Goal: Contribute content: Contribute content

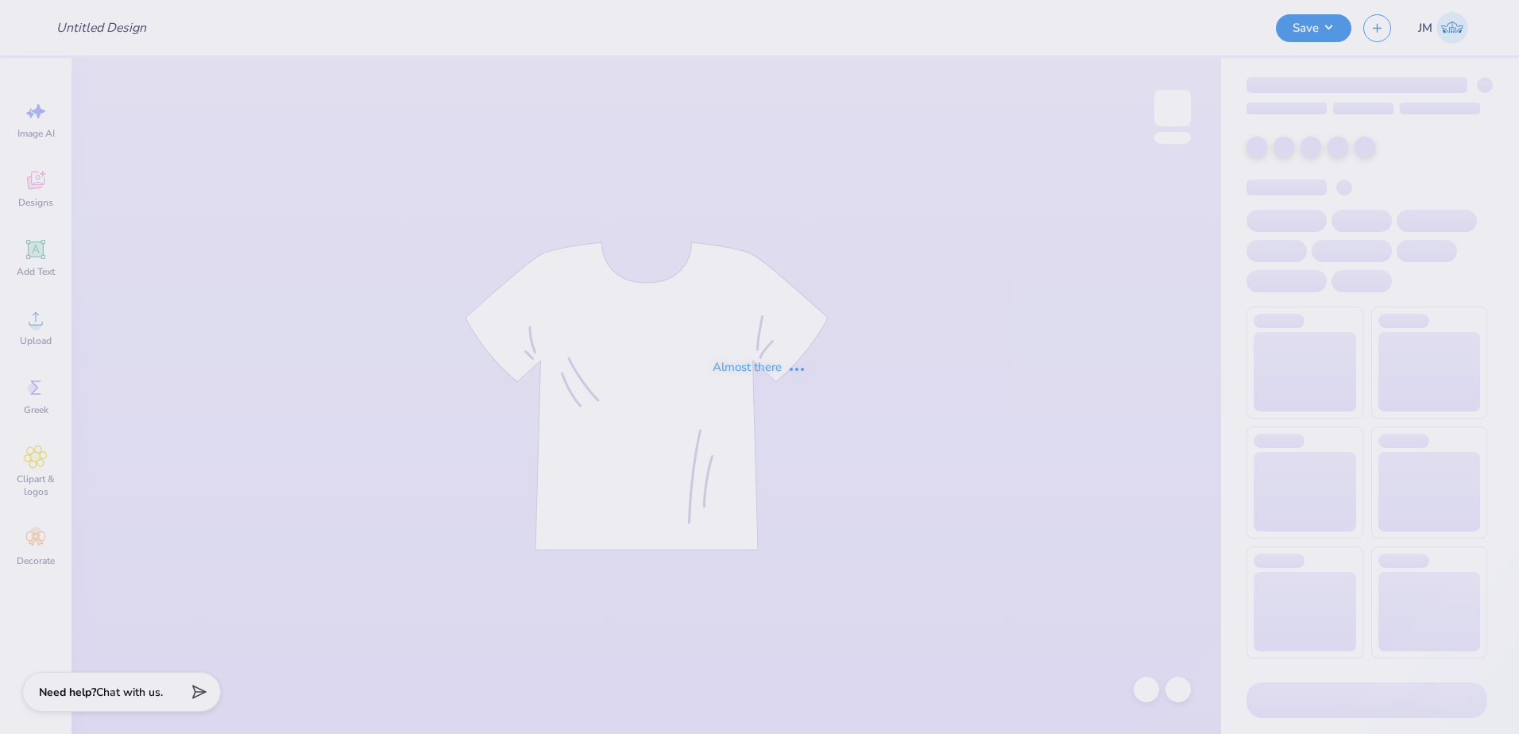
type input "Sisterhood retreat tee's"
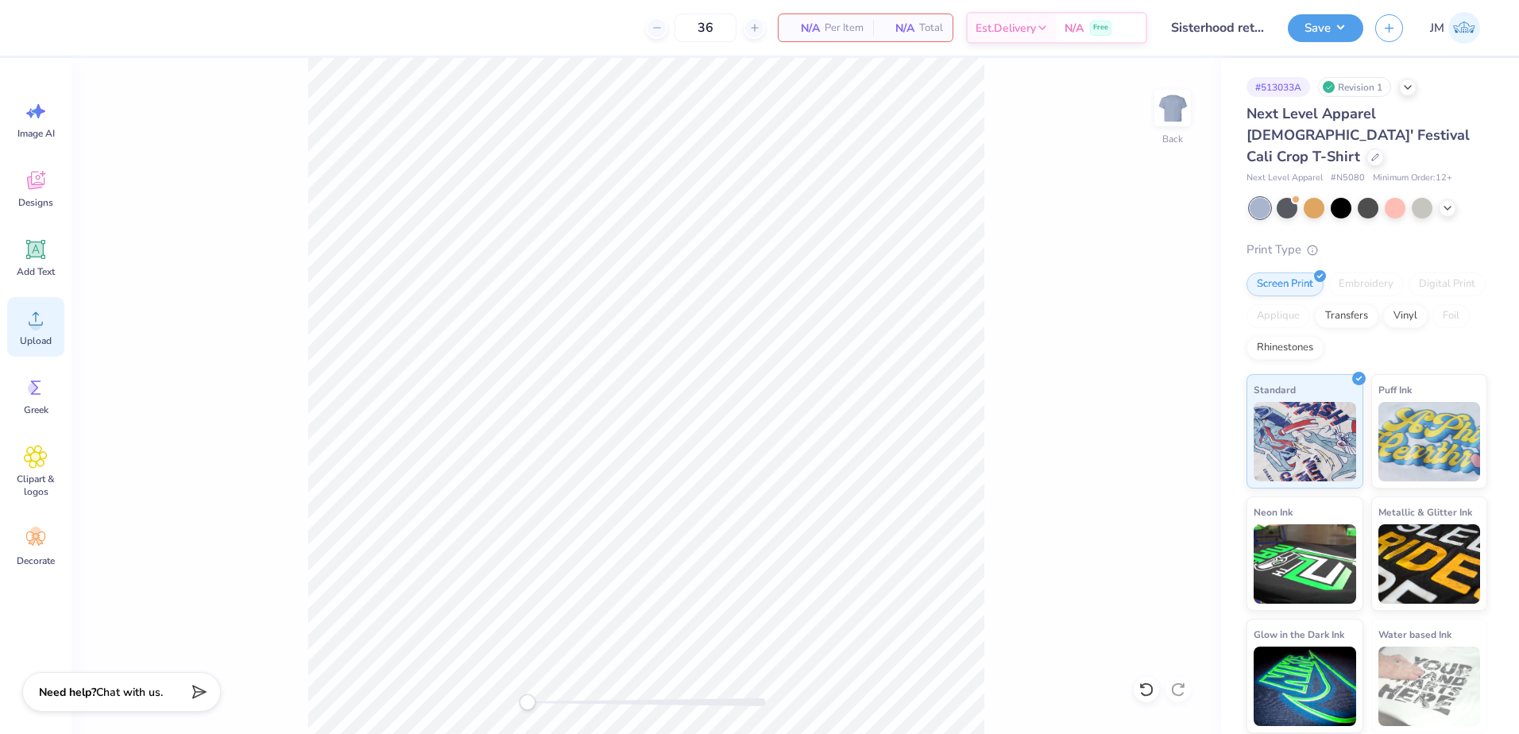
click at [41, 327] on circle at bounding box center [35, 324] width 11 height 11
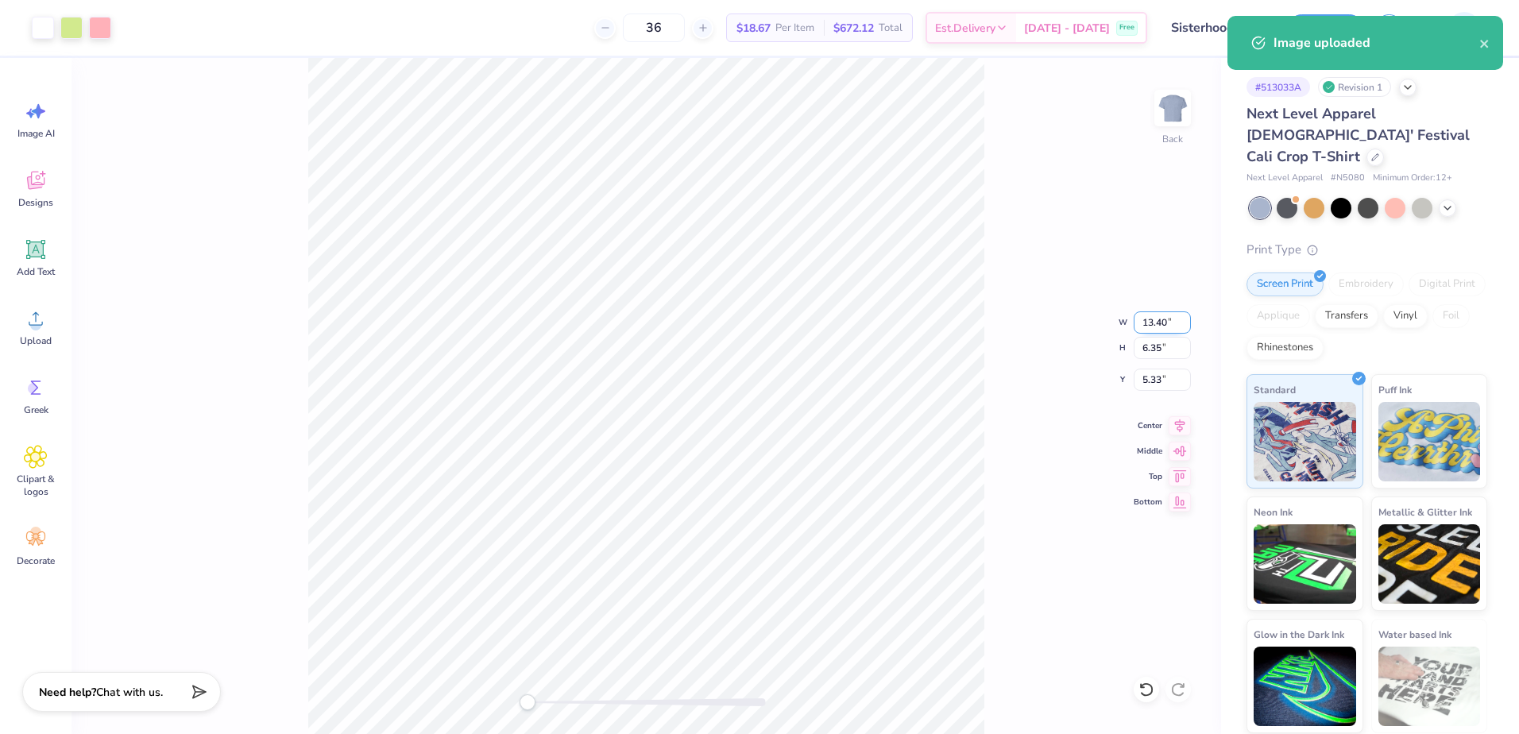
click at [1154, 323] on input "13.40" at bounding box center [1162, 322] width 57 height 22
type input "7.00"
type input "3.32"
type input "6.84"
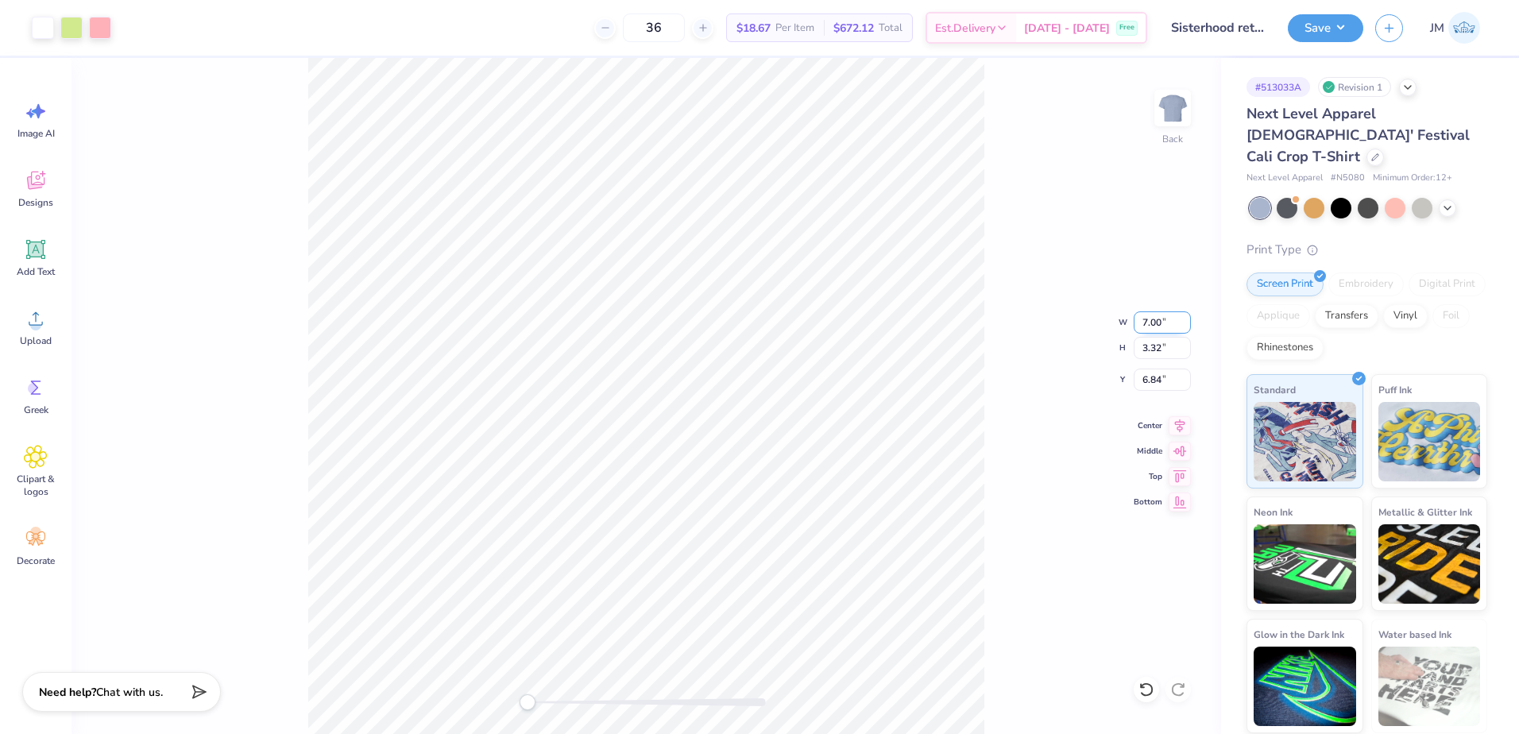
click at [1159, 321] on input "7.00" at bounding box center [1162, 322] width 57 height 22
type input "10.00"
type input "4.74"
type input "6.13"
click at [1141, 377] on input "6.13" at bounding box center [1162, 380] width 57 height 22
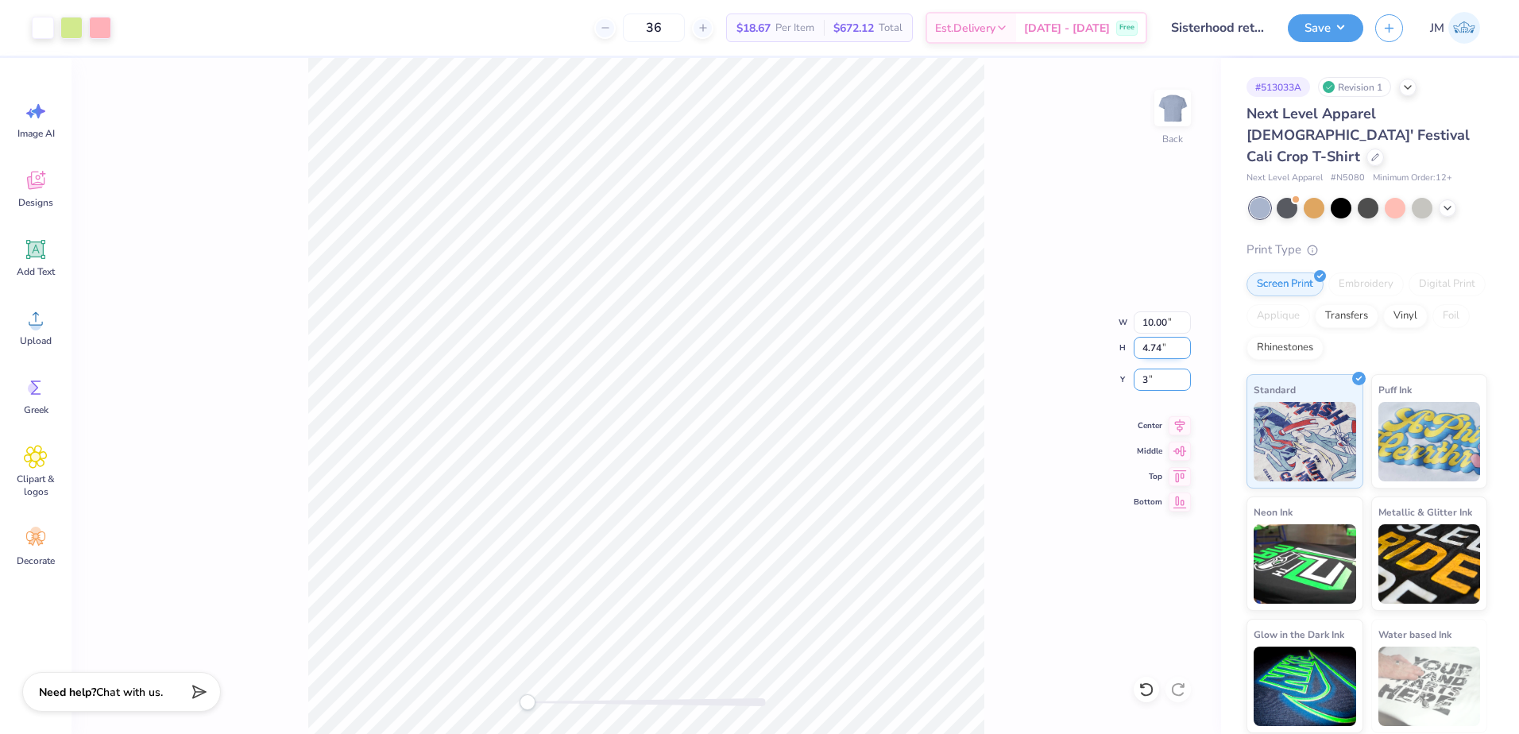
type input "3"
click at [1158, 350] on input "4.74" at bounding box center [1162, 348] width 57 height 22
click at [40, 253] on icon at bounding box center [36, 249] width 15 height 15
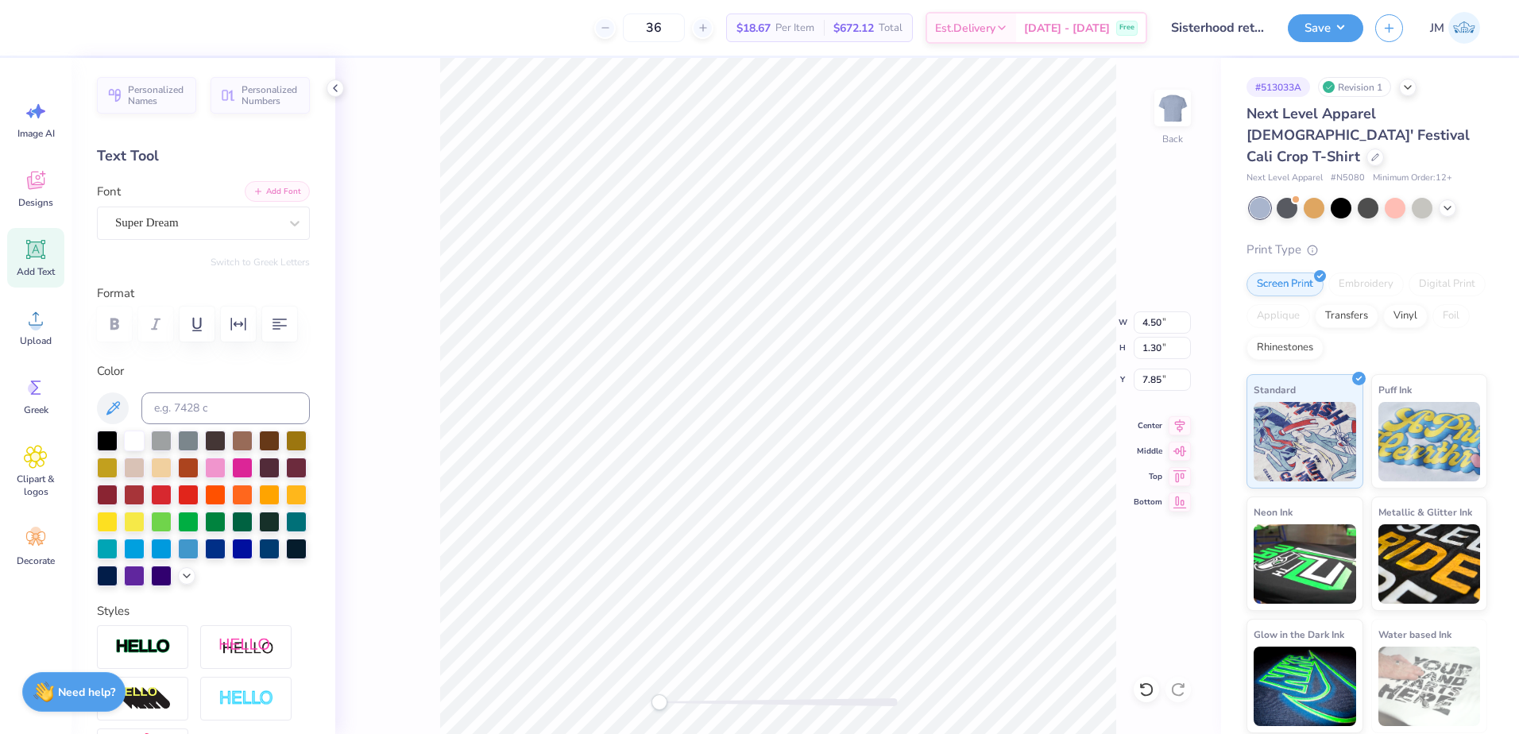
click at [284, 202] on div "Add Font Font Super Dream" at bounding box center [203, 211] width 213 height 57
click at [280, 197] on button "Add Font" at bounding box center [277, 191] width 65 height 21
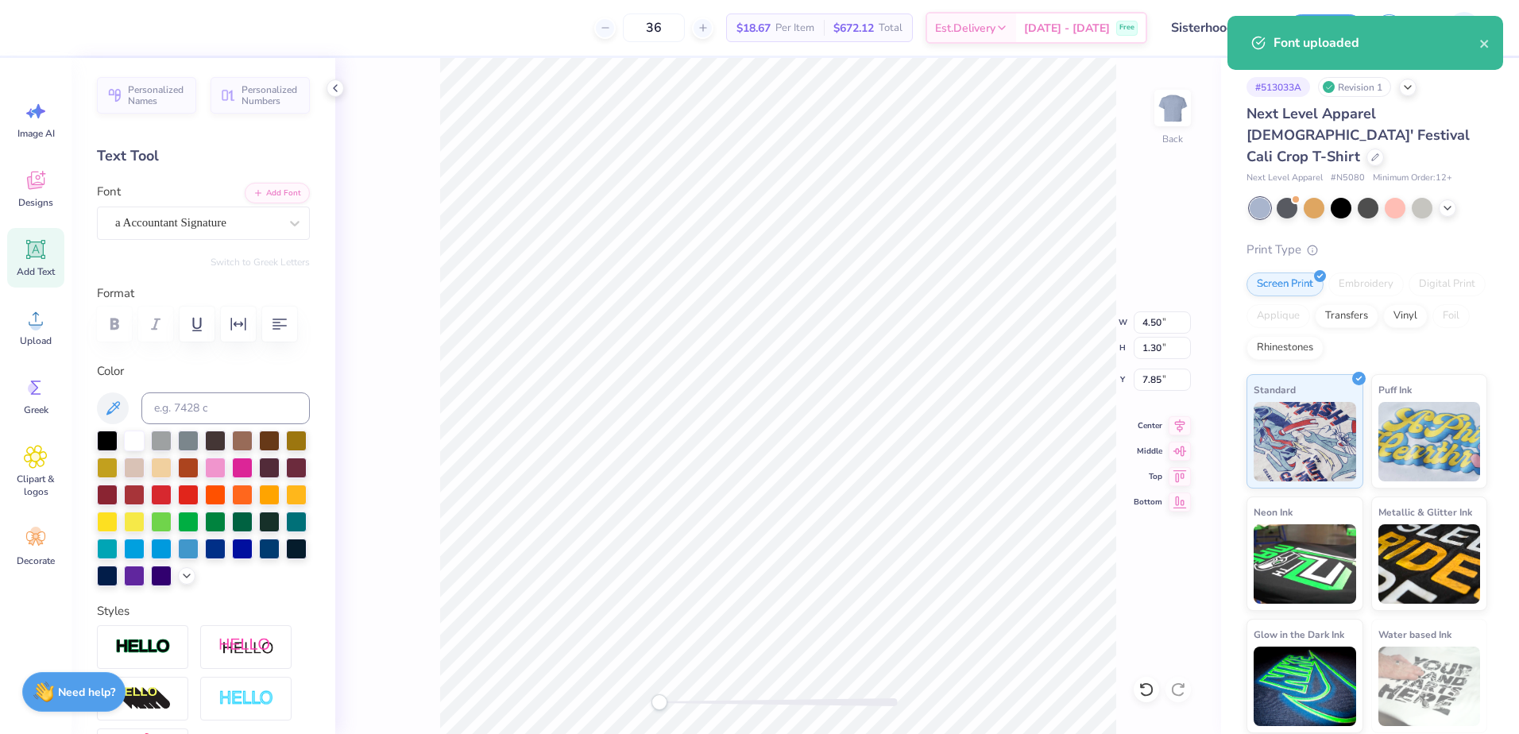
scroll to position [14, 2]
paste textarea "Loyally, ADPi"
type textarea "Loyally, ADPi"
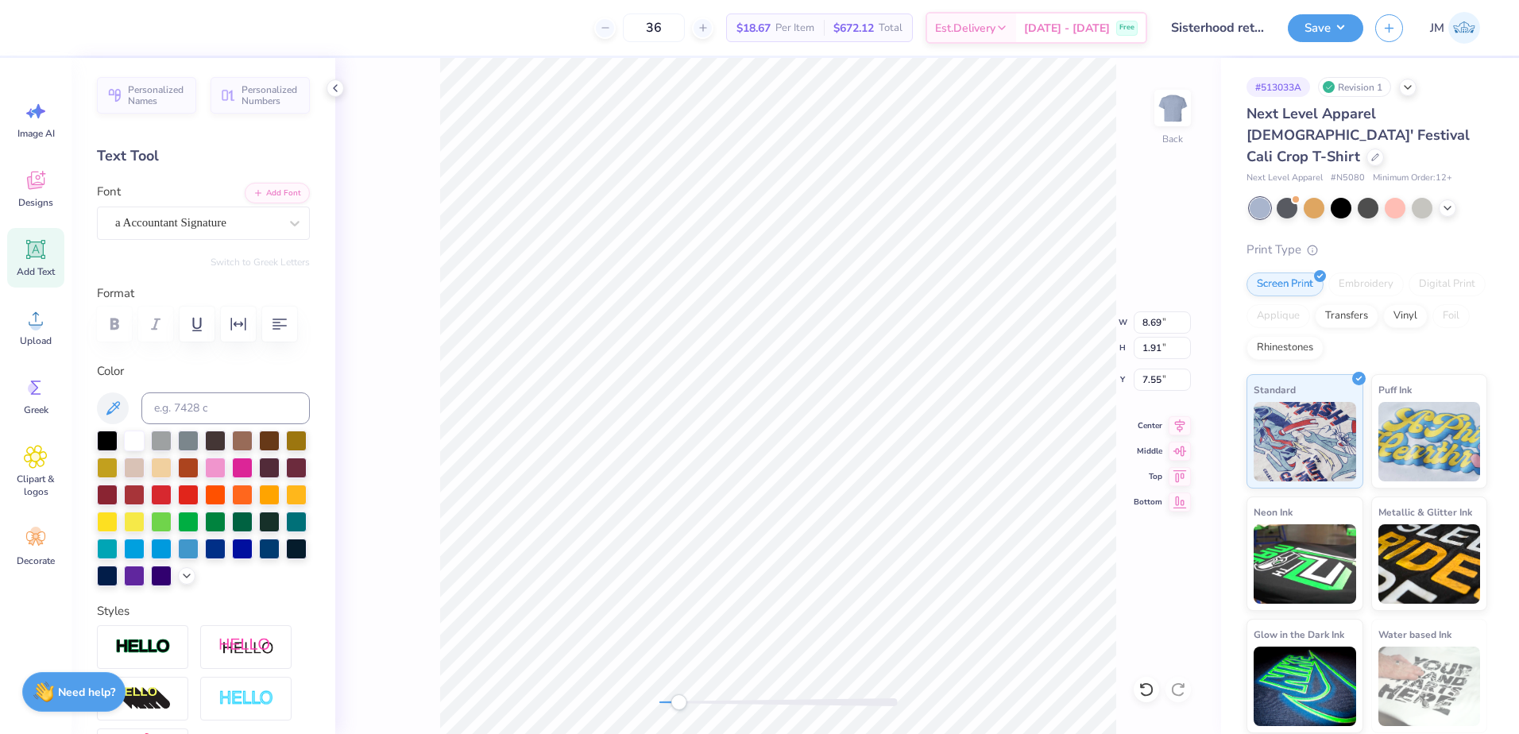
drag, startPoint x: 660, startPoint y: 703, endPoint x: 679, endPoint y: 704, distance: 18.3
click at [679, 704] on div "Accessibility label" at bounding box center [679, 702] width 16 height 16
type input "9.78"
type input "2.15"
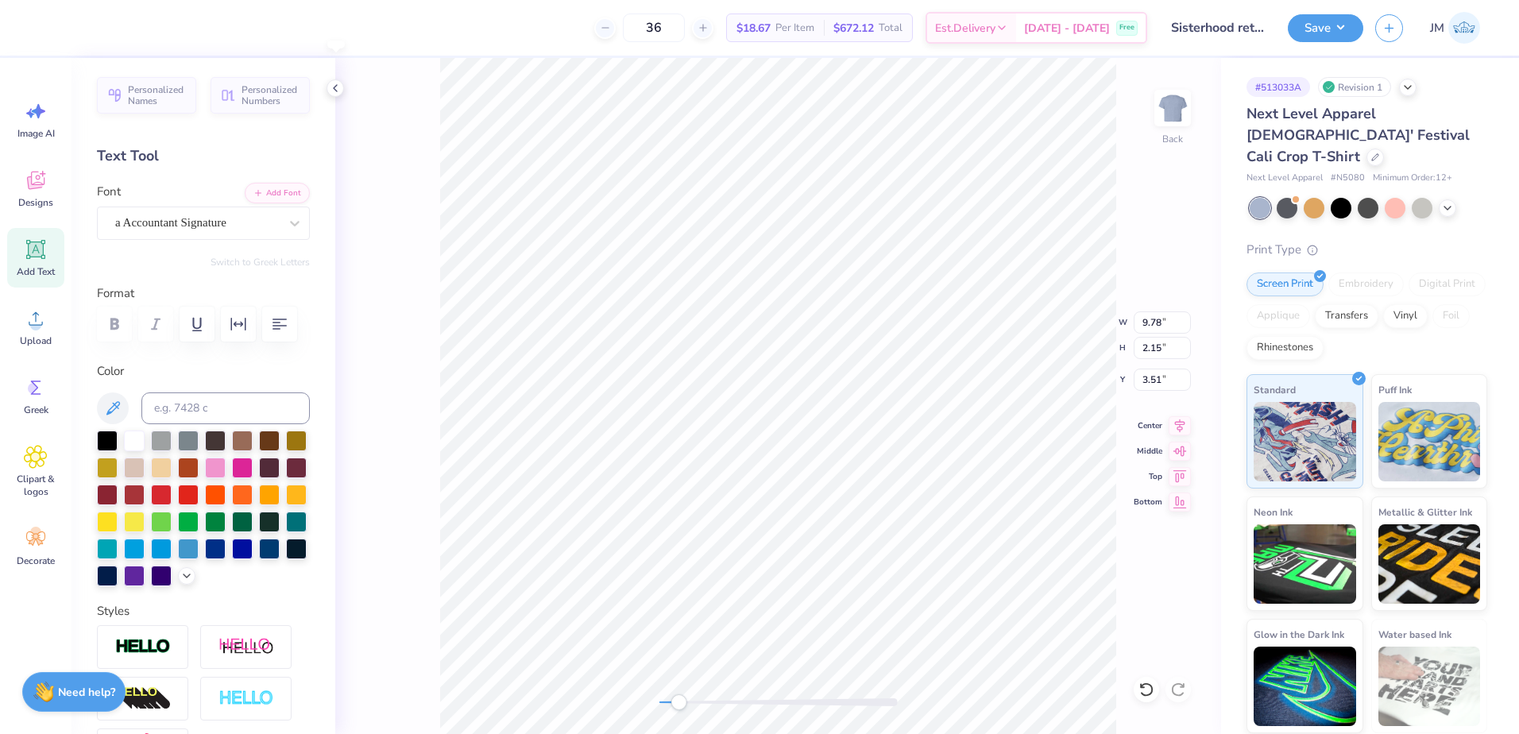
type input "3.51"
type input "10.25"
type input "2.25"
type input "3.22"
type input "10.61"
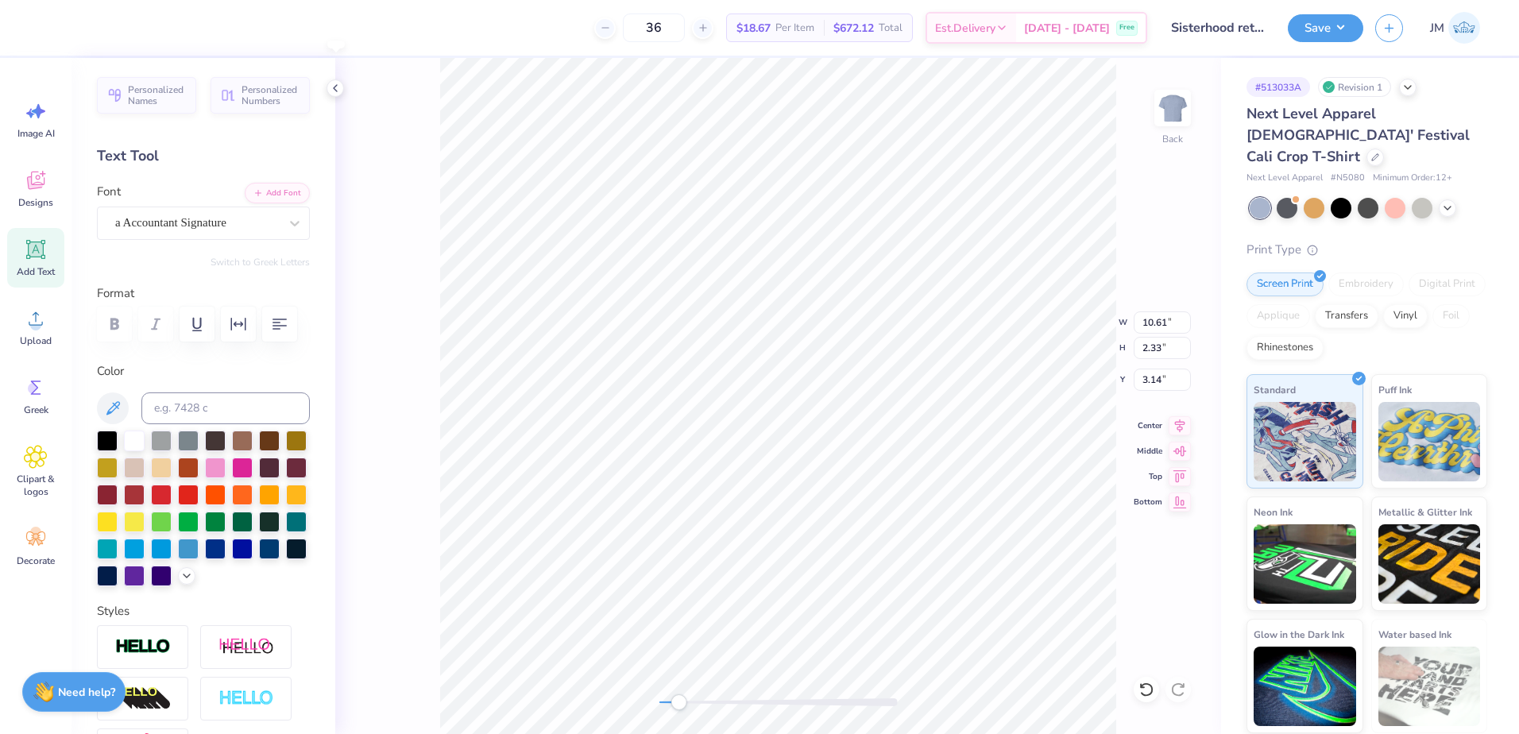
type input "2.33"
type input "3.14"
click at [1179, 427] on icon at bounding box center [1180, 423] width 22 height 19
drag, startPoint x: 677, startPoint y: 702, endPoint x: 665, endPoint y: 698, distance: 12.8
click at [665, 698] on div "Accessibility label" at bounding box center [667, 702] width 16 height 16
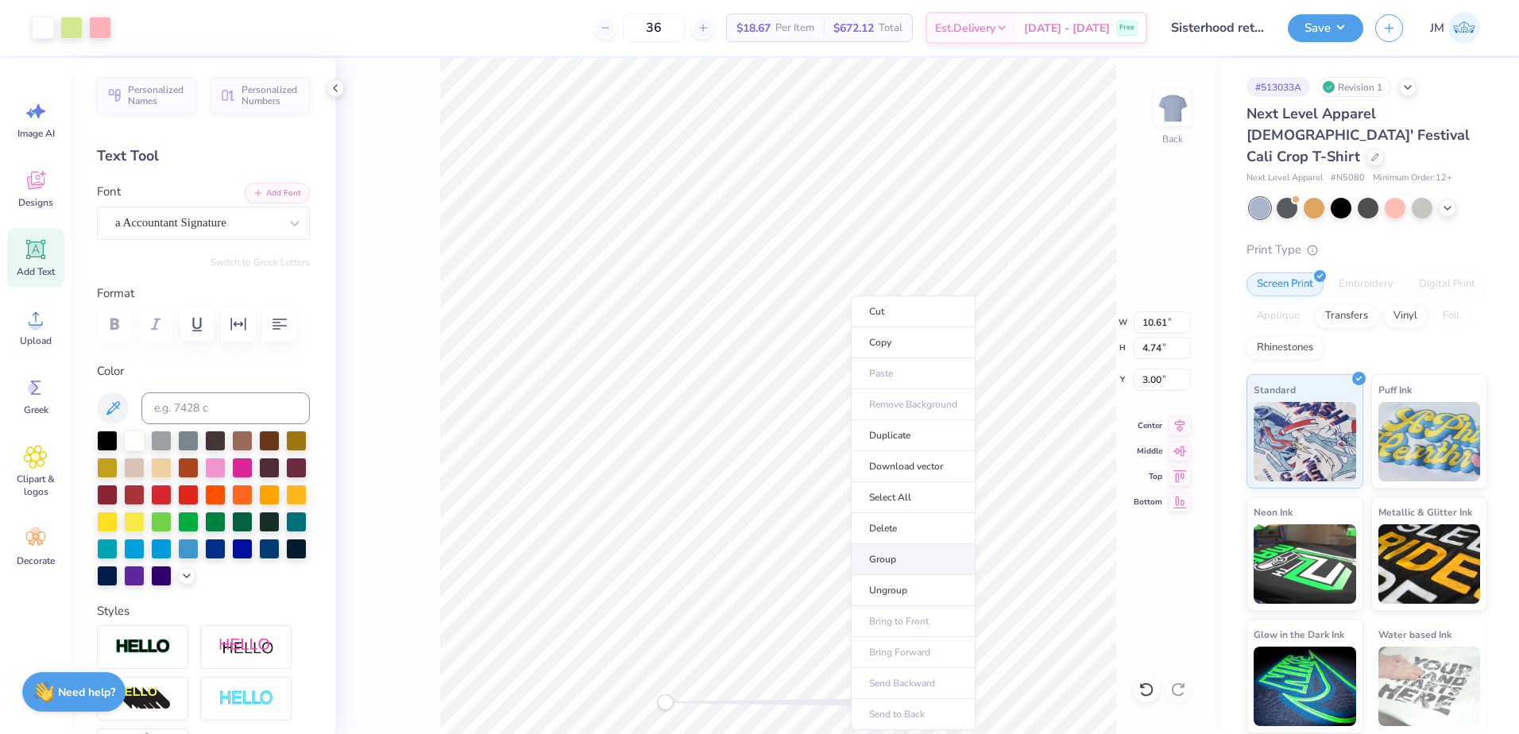
click at [902, 564] on li "Group" at bounding box center [913, 559] width 125 height 31
click at [1163, 325] on input "10.61" at bounding box center [1162, 322] width 57 height 22
type input "10.00"
type input "4.46"
type input "3.14"
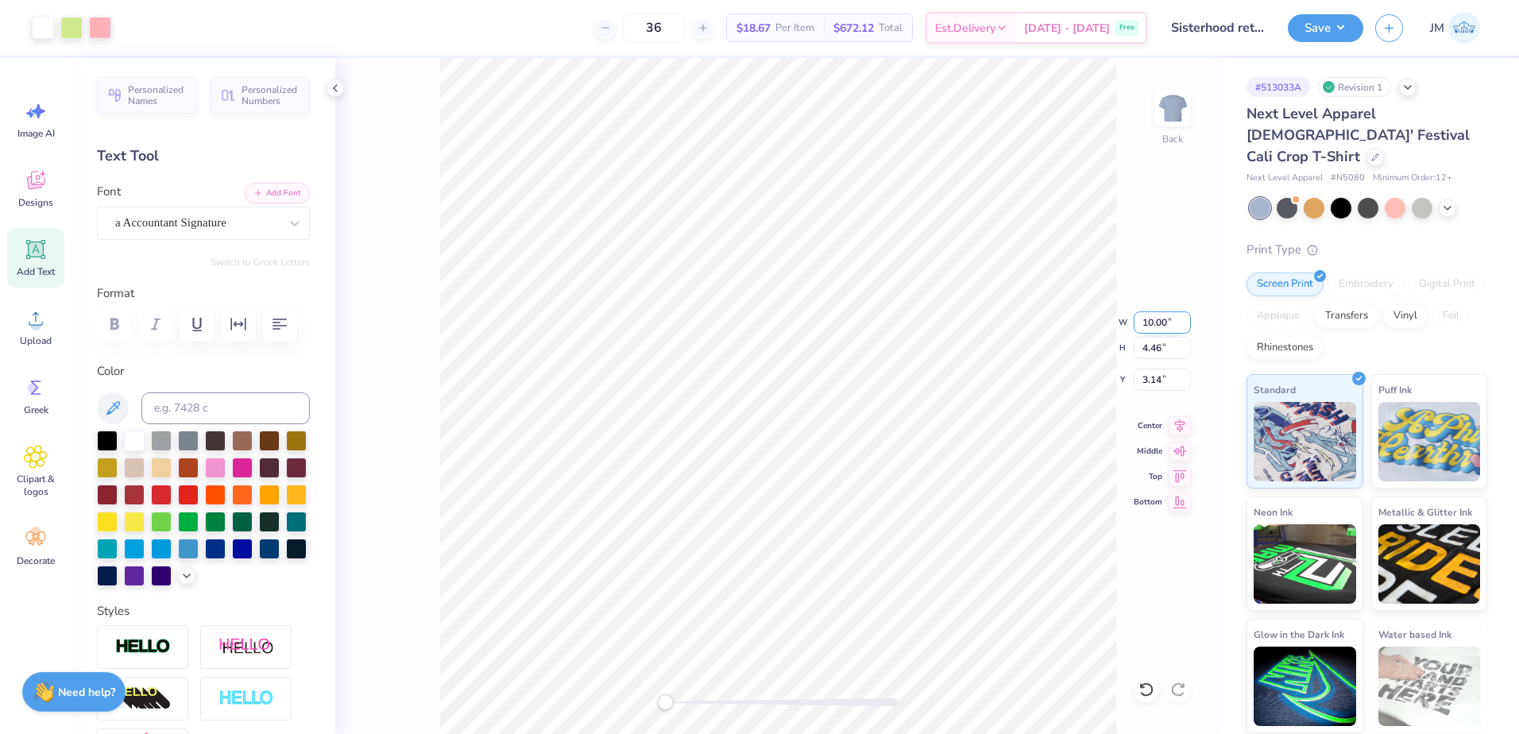
click at [1164, 324] on input "10.00" at bounding box center [1162, 322] width 57 height 22
click at [1155, 388] on input "3.14" at bounding box center [1162, 380] width 57 height 22
type input "3"
click at [1159, 343] on input "4.46" at bounding box center [1162, 348] width 57 height 22
click at [637, 690] on div "Back" at bounding box center [778, 396] width 886 height 676
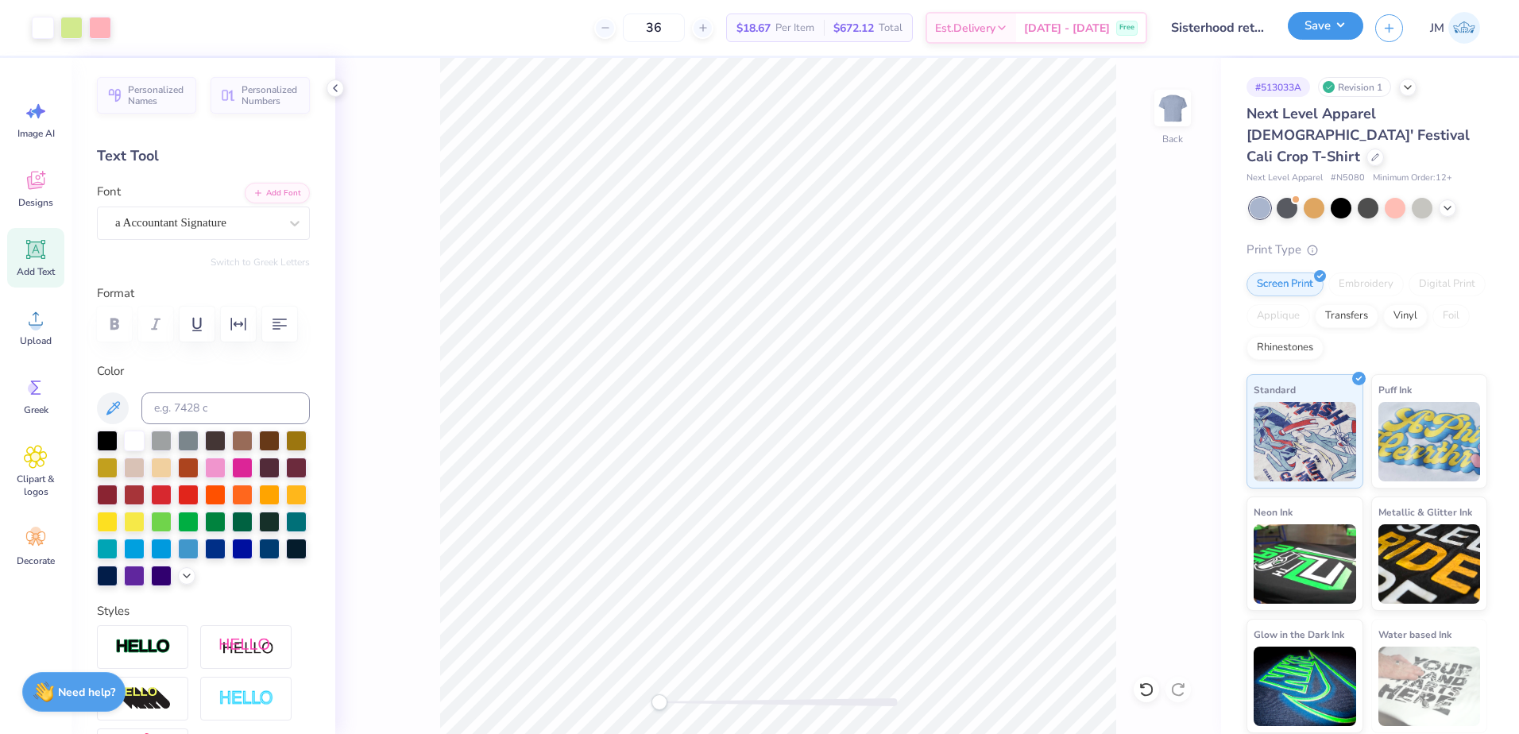
click at [1346, 30] on button "Save" at bounding box center [1325, 26] width 75 height 28
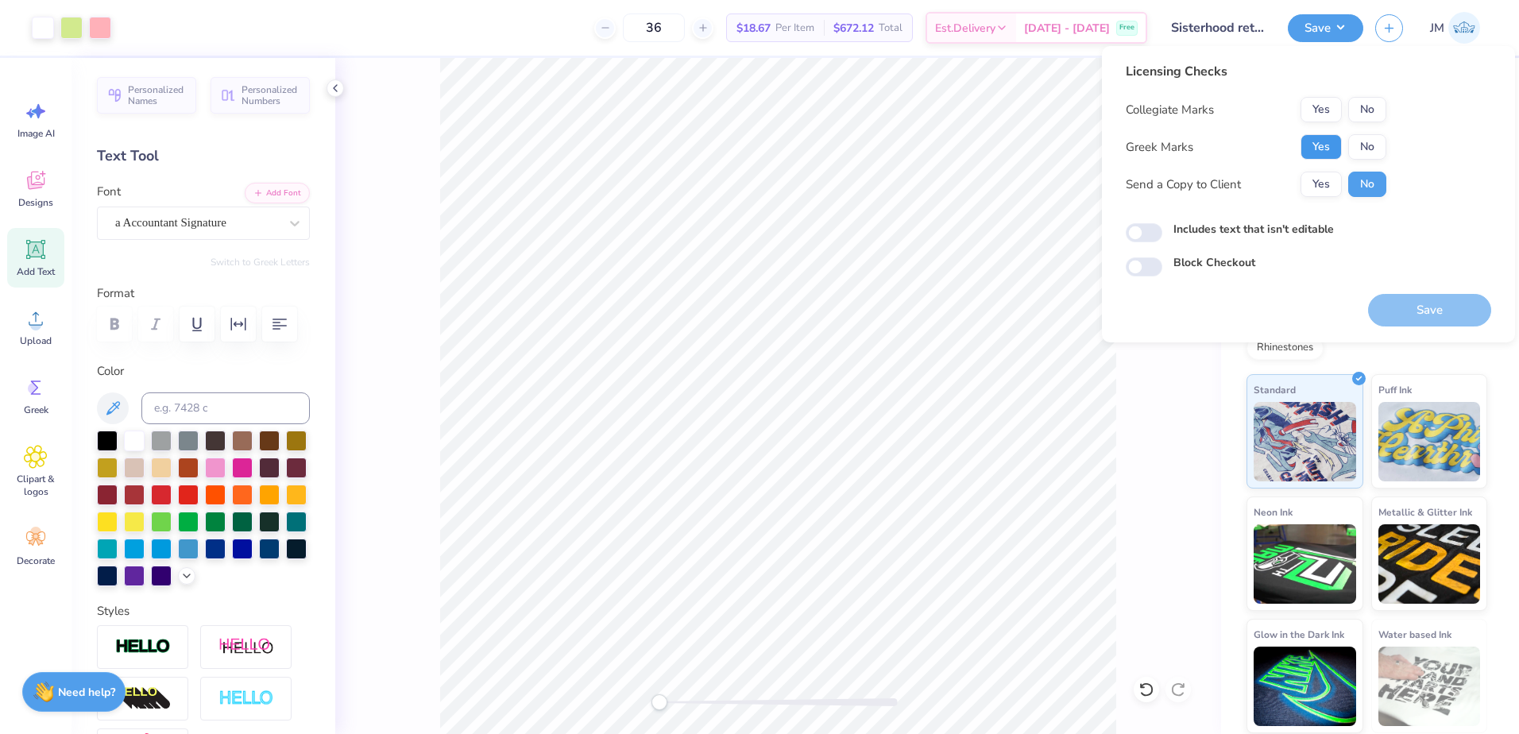
click at [1317, 139] on button "Yes" at bounding box center [1321, 146] width 41 height 25
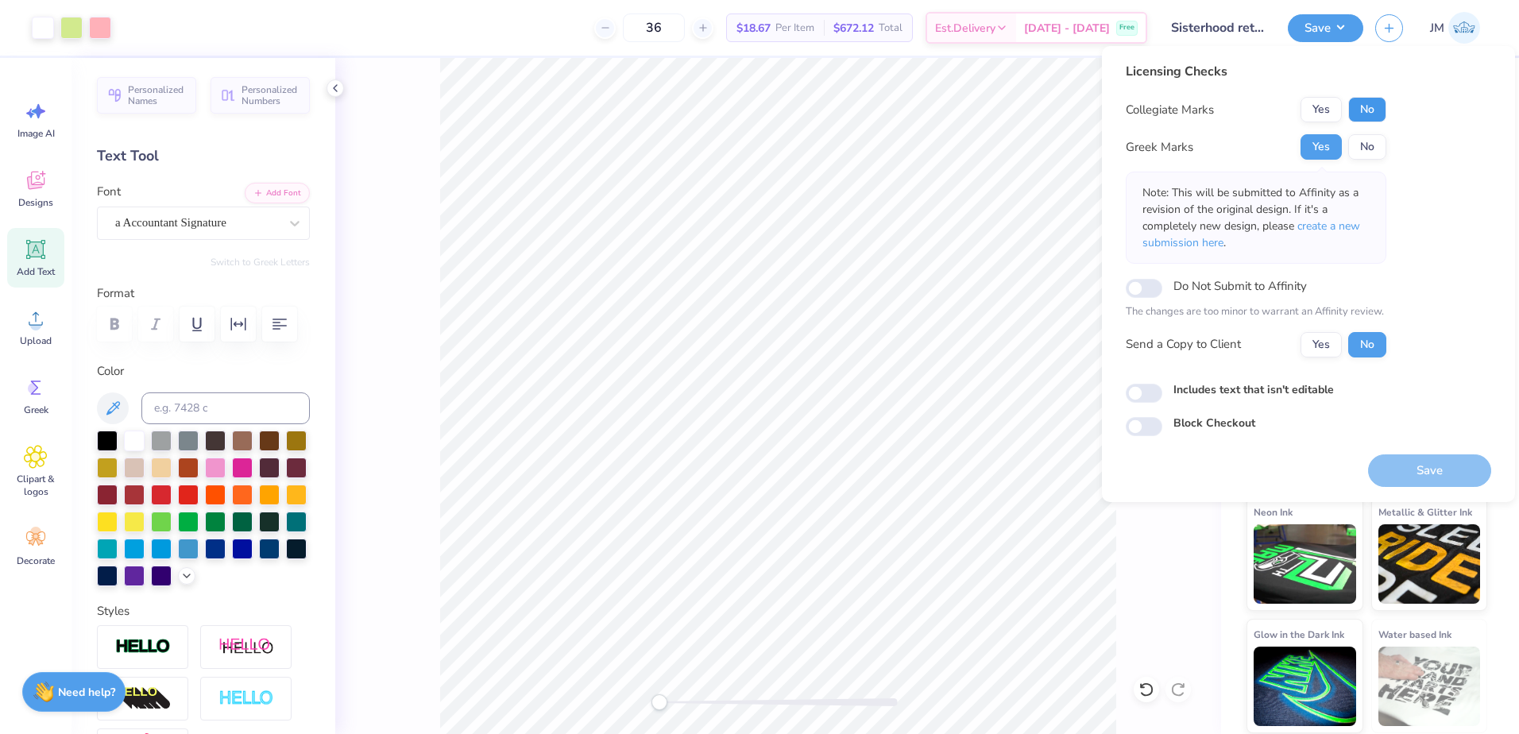
click at [1350, 107] on button "No" at bounding box center [1367, 109] width 38 height 25
click at [1421, 477] on button "Save" at bounding box center [1429, 470] width 123 height 33
